Goal: Information Seeking & Learning: Learn about a topic

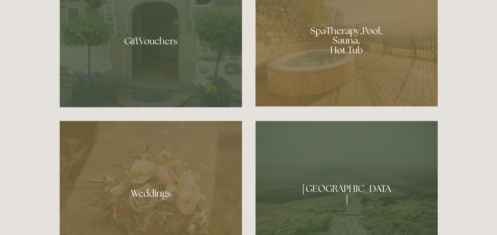
scroll to position [617, 0]
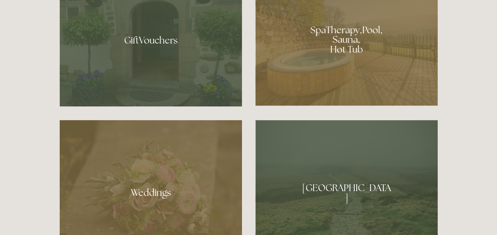
click at [342, 44] on div at bounding box center [347, 36] width 182 height 137
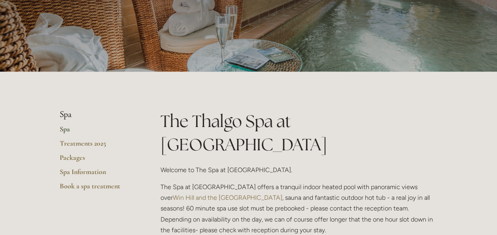
scroll to position [79, 0]
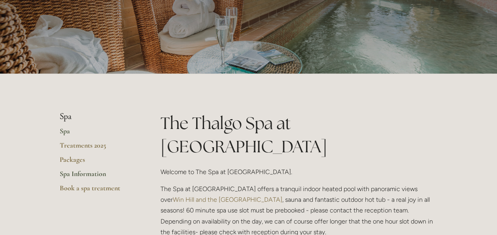
click at [89, 171] on link "Spa Information" at bounding box center [98, 176] width 76 height 14
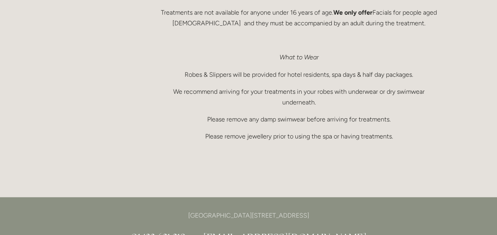
scroll to position [633, 0]
